Goal: Browse casually: Explore the website without a specific task or goal

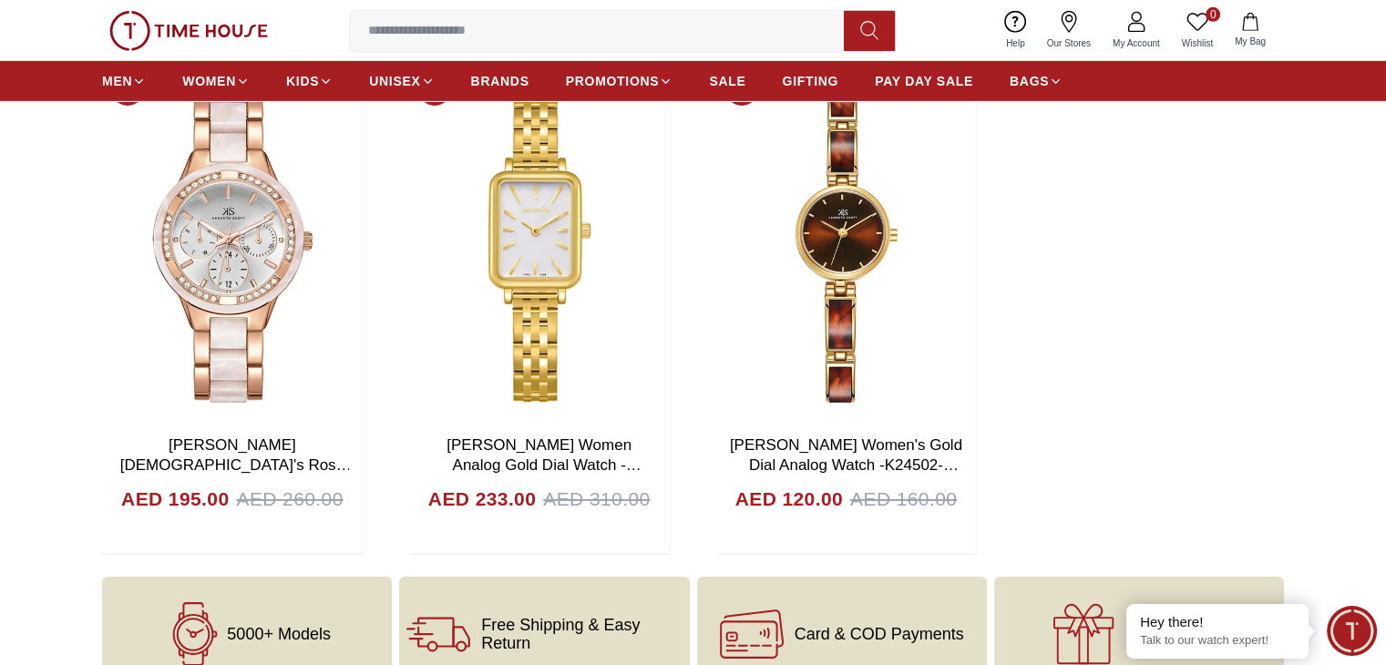
scroll to position [5433, 0]
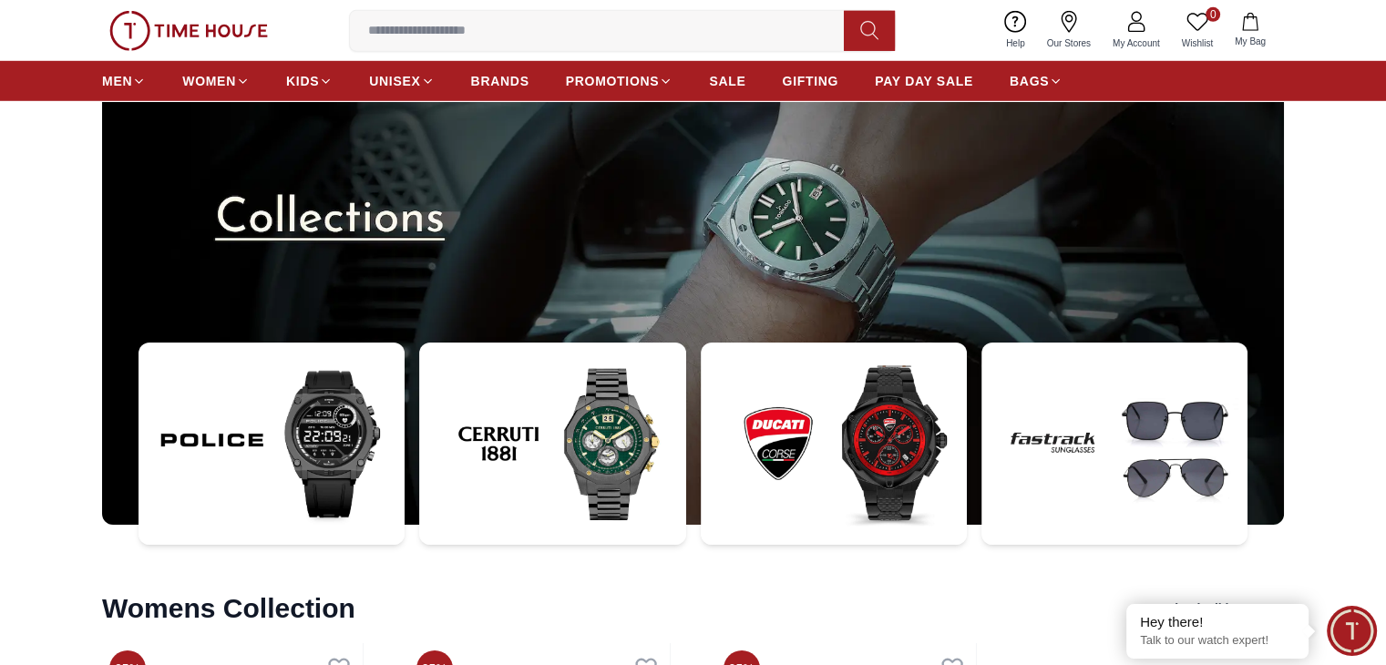
click at [302, 425] on img at bounding box center [271, 444] width 266 height 202
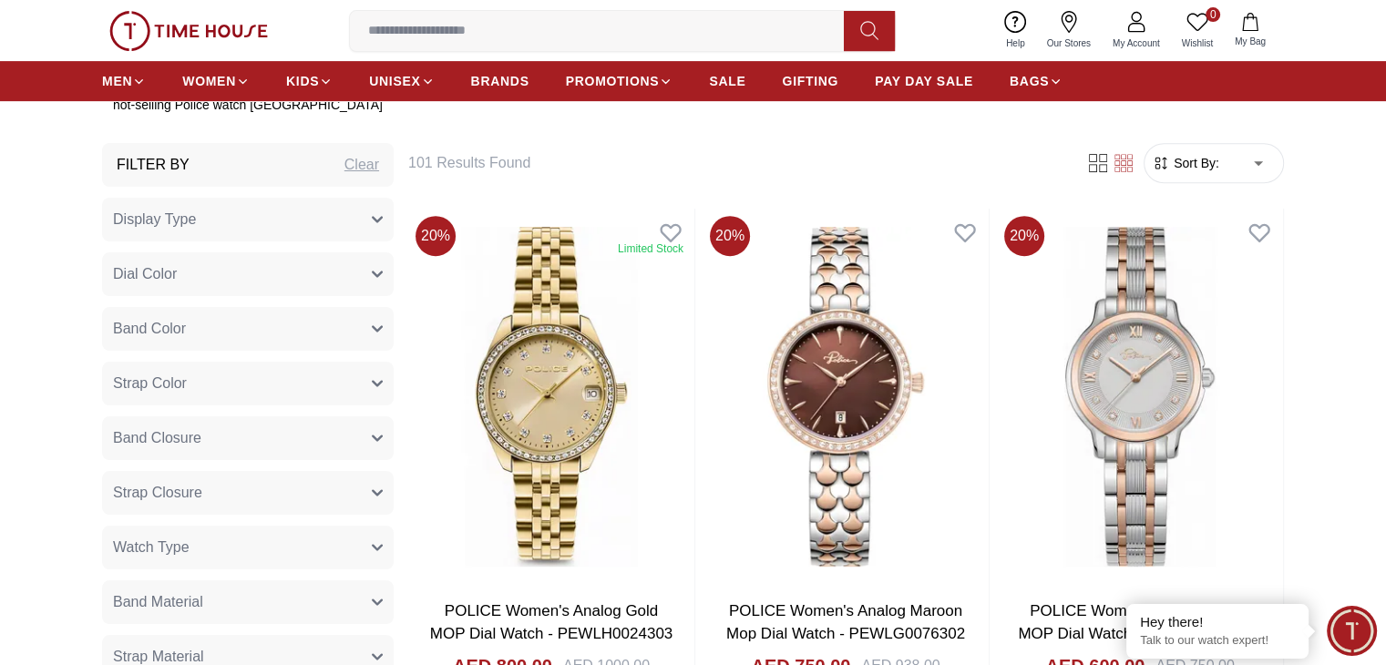
scroll to position [729, 0]
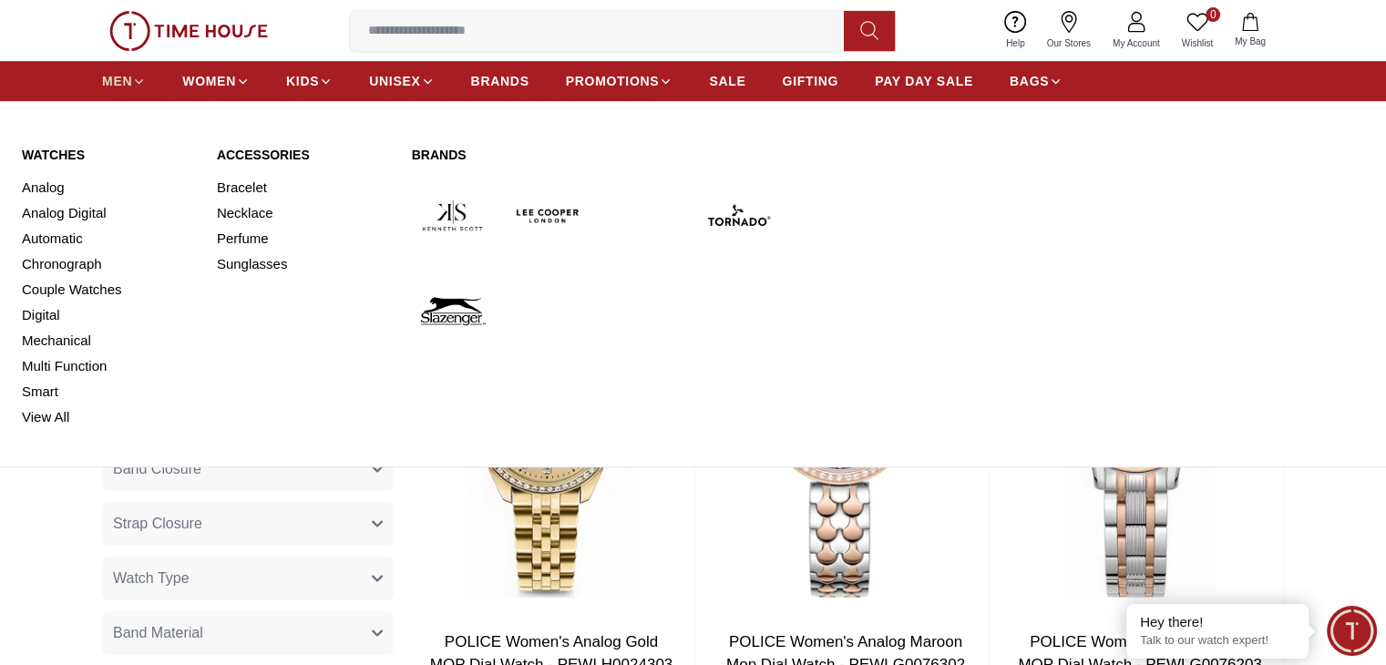
click at [136, 78] on icon at bounding box center [139, 82] width 14 height 14
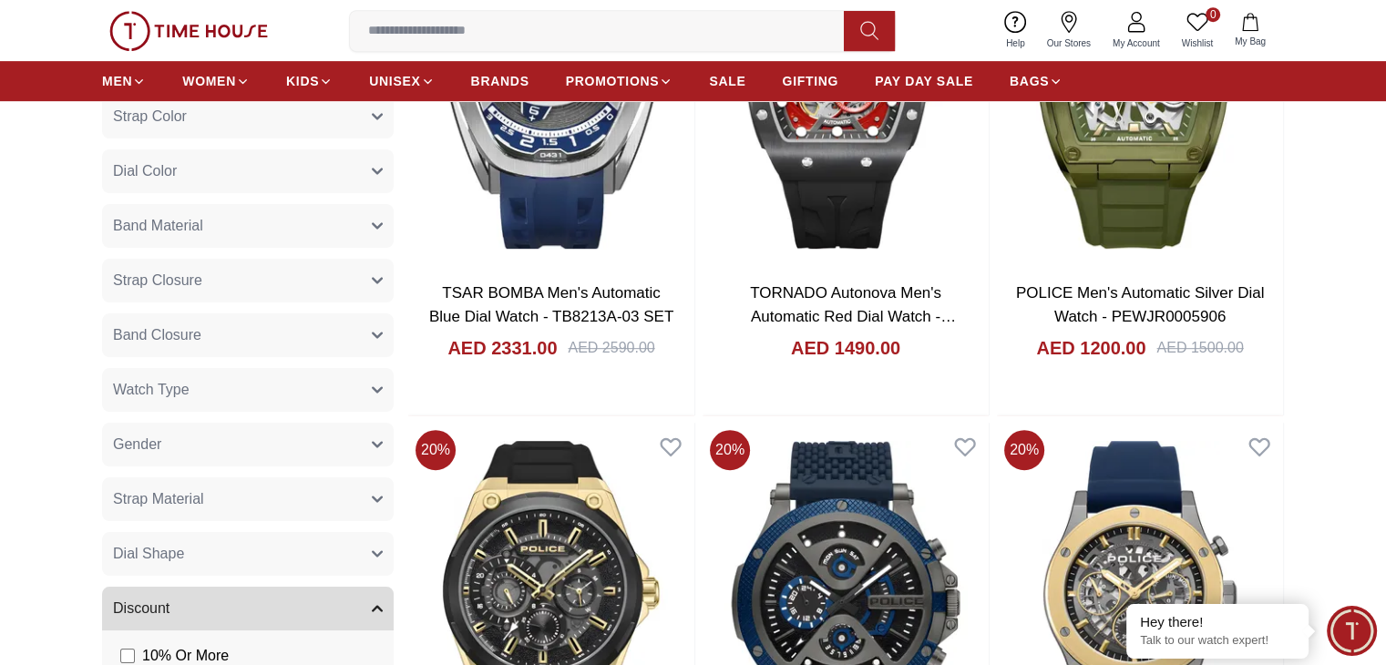
scroll to position [1002, 0]
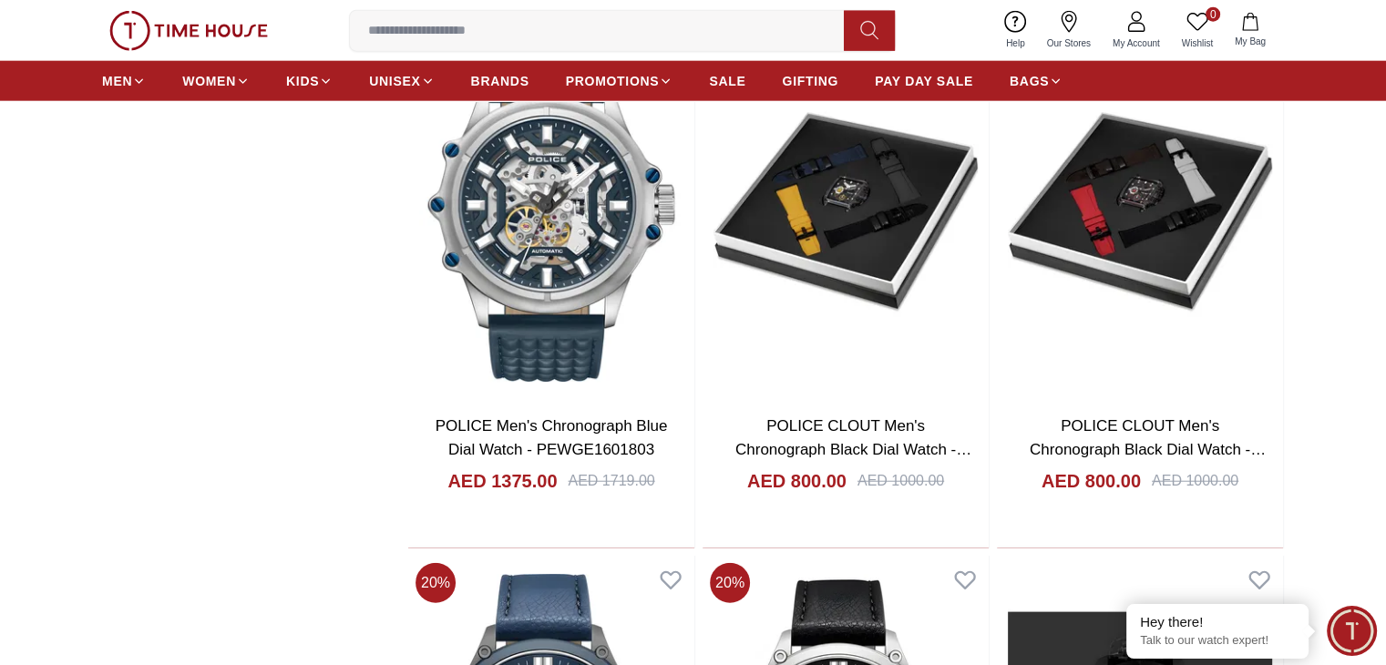
scroll to position [4555, 0]
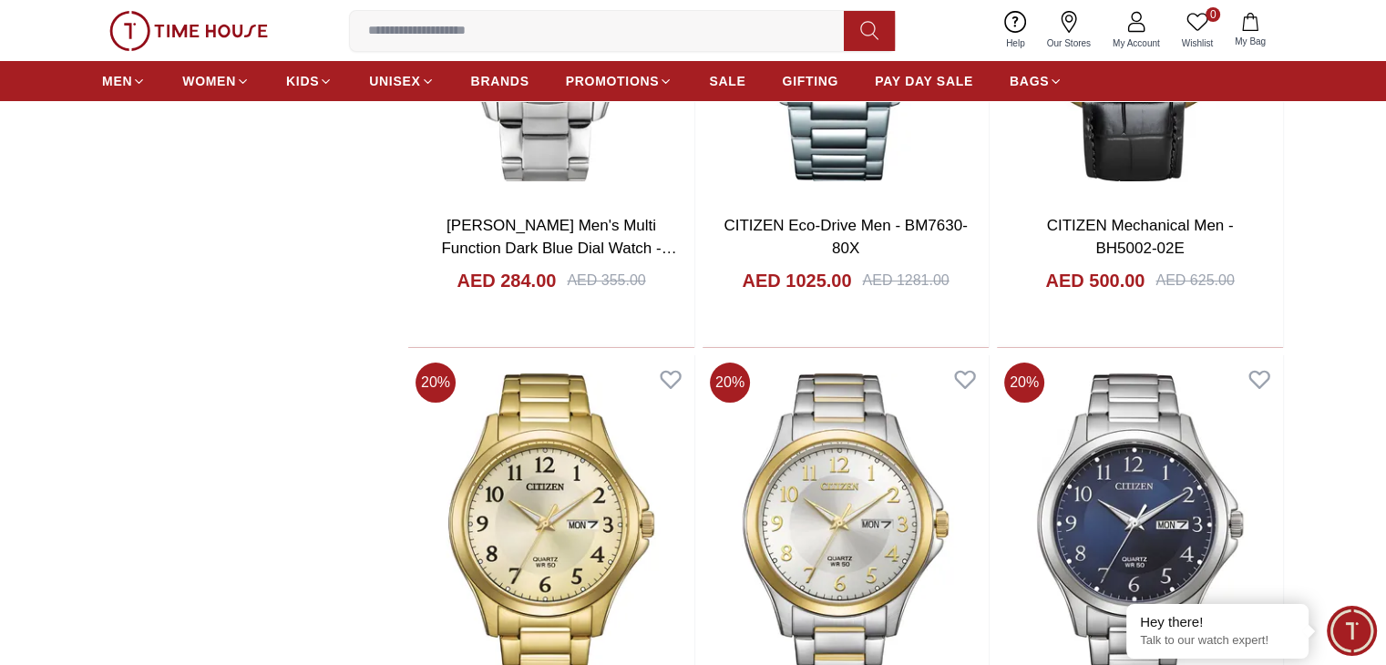
scroll to position [7015, 0]
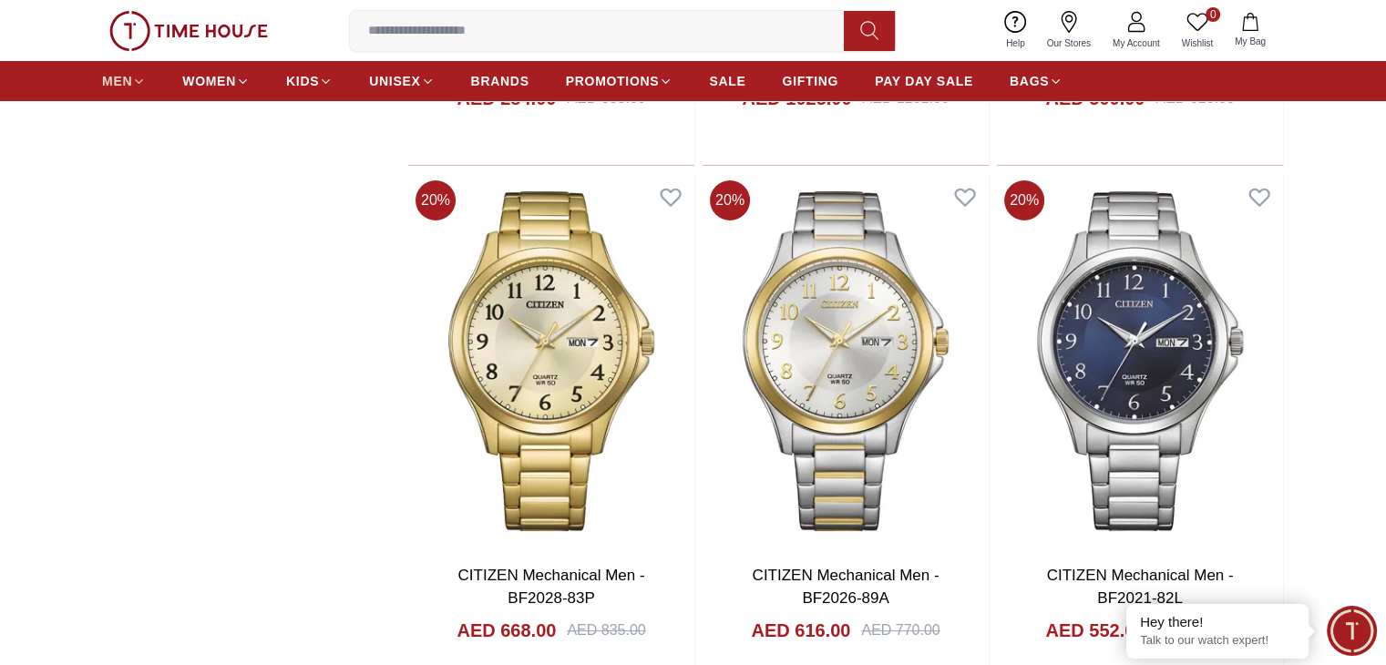
scroll to position [4555, 0]
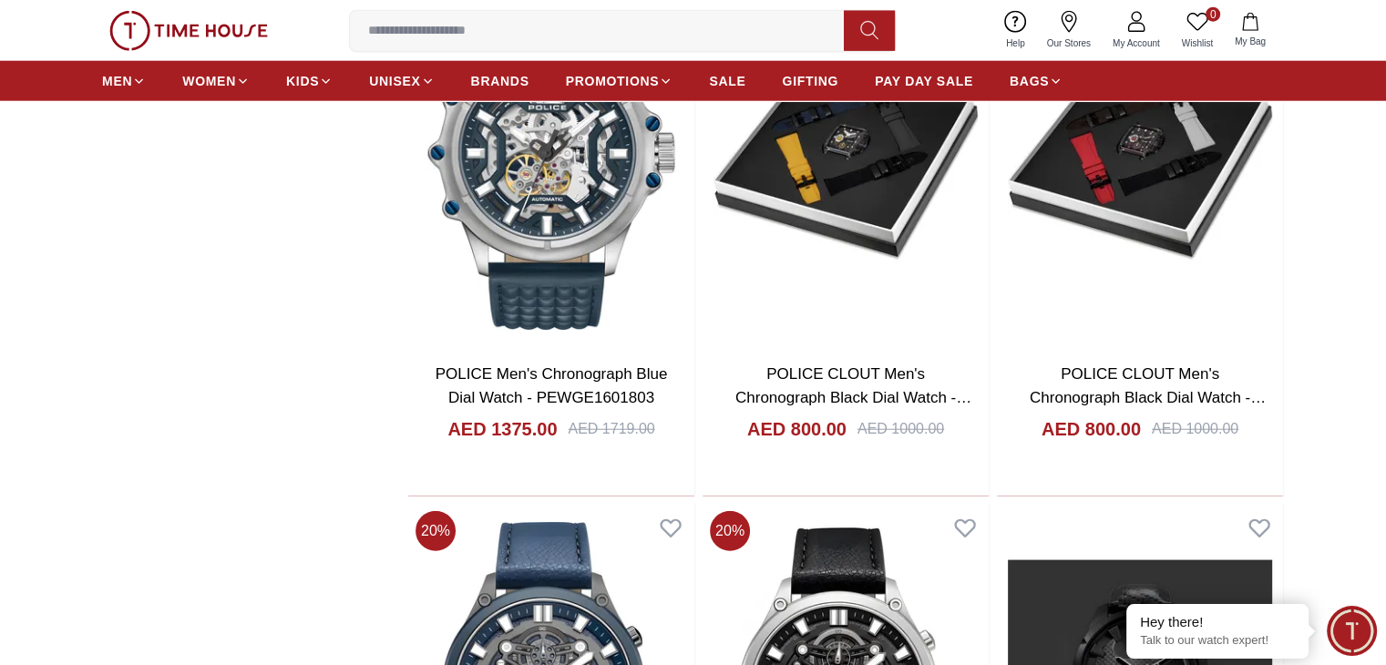
scroll to position [1366, 0]
